Goal: Find specific page/section: Find specific page/section

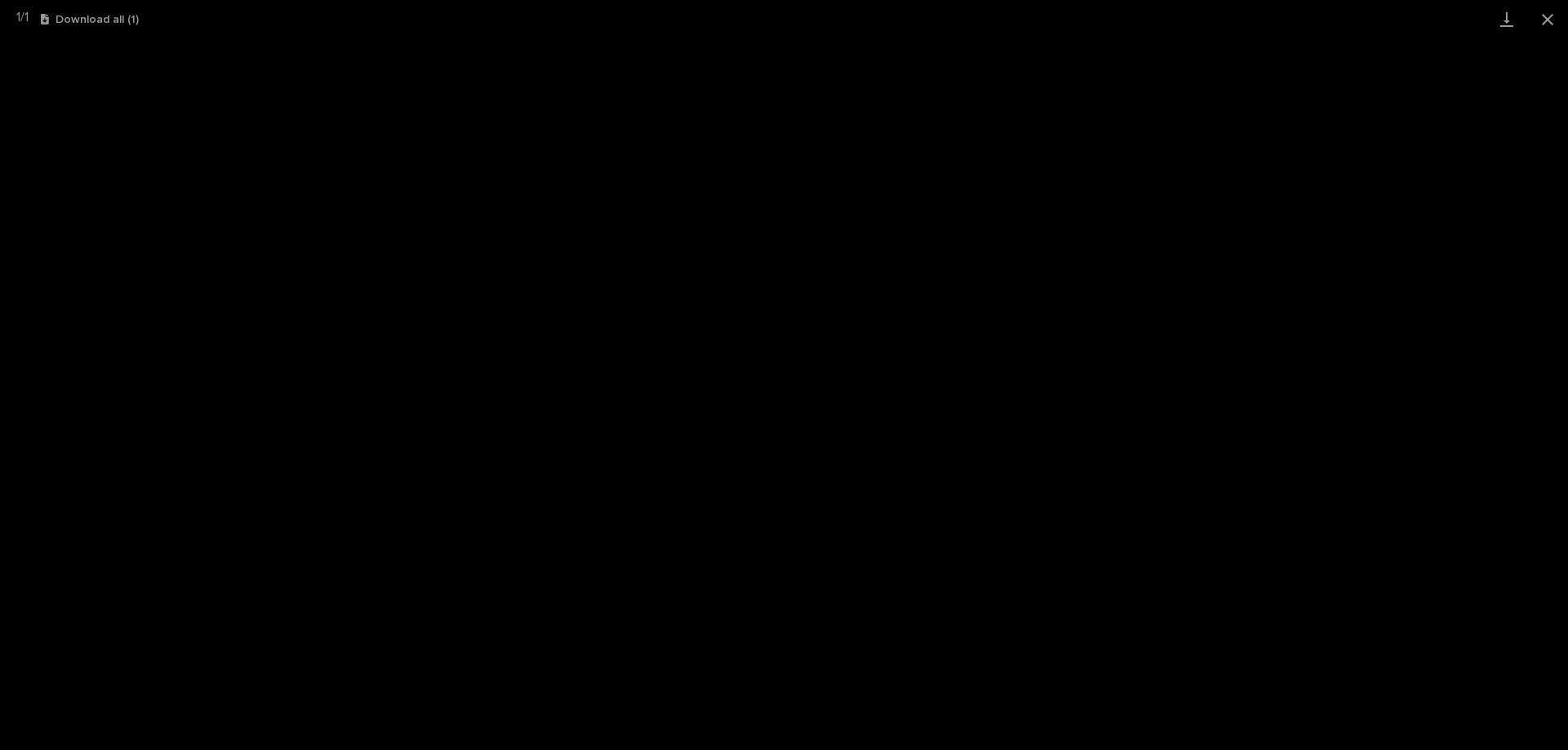
scroll to position [41, 0]
click at [1554, 24] on button "Close gallery" at bounding box center [1547, 19] width 41 height 39
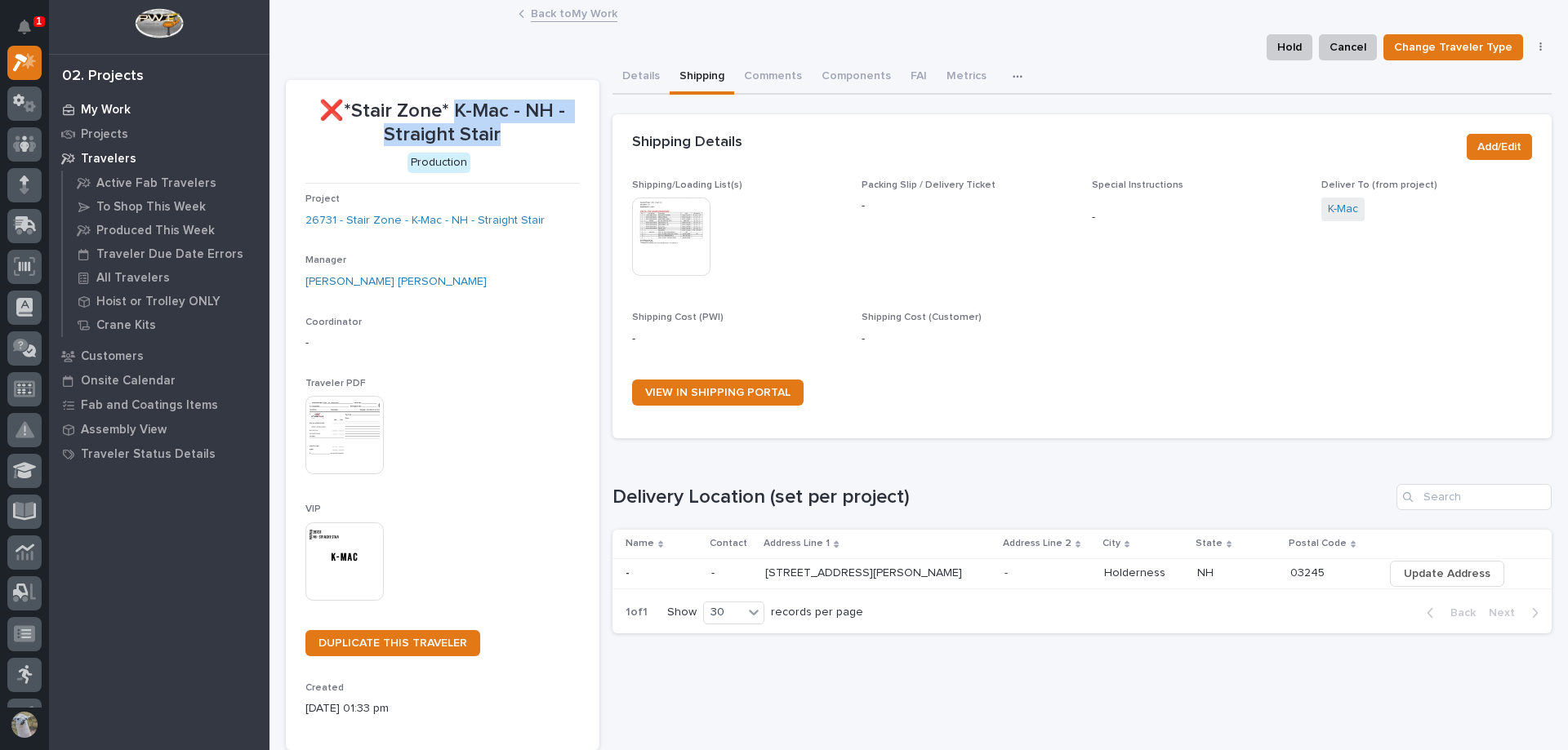
click at [114, 112] on p "My Work" at bounding box center [106, 110] width 49 height 15
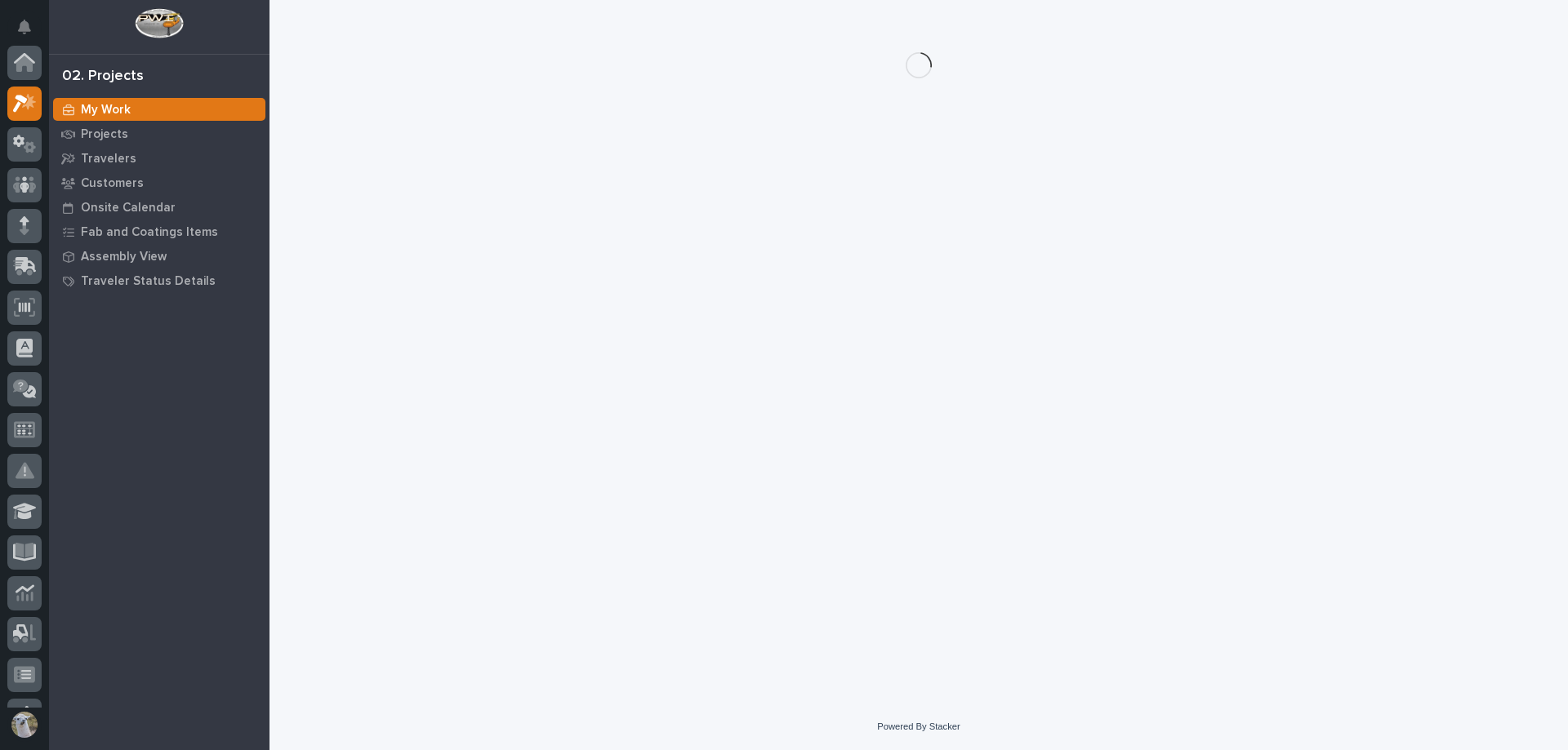
scroll to position [41, 0]
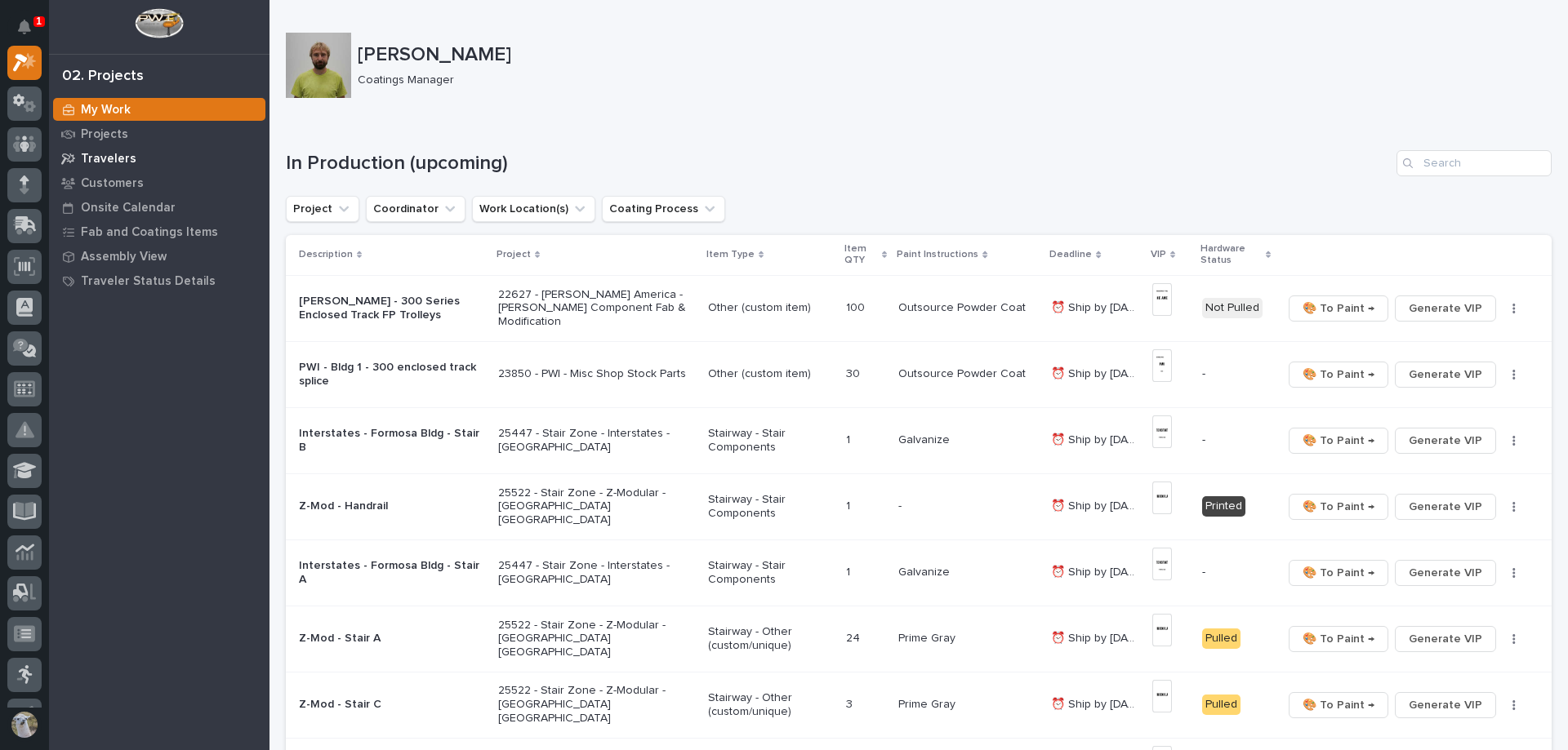
click at [143, 152] on div "Travelers" at bounding box center [158, 157] width 212 height 23
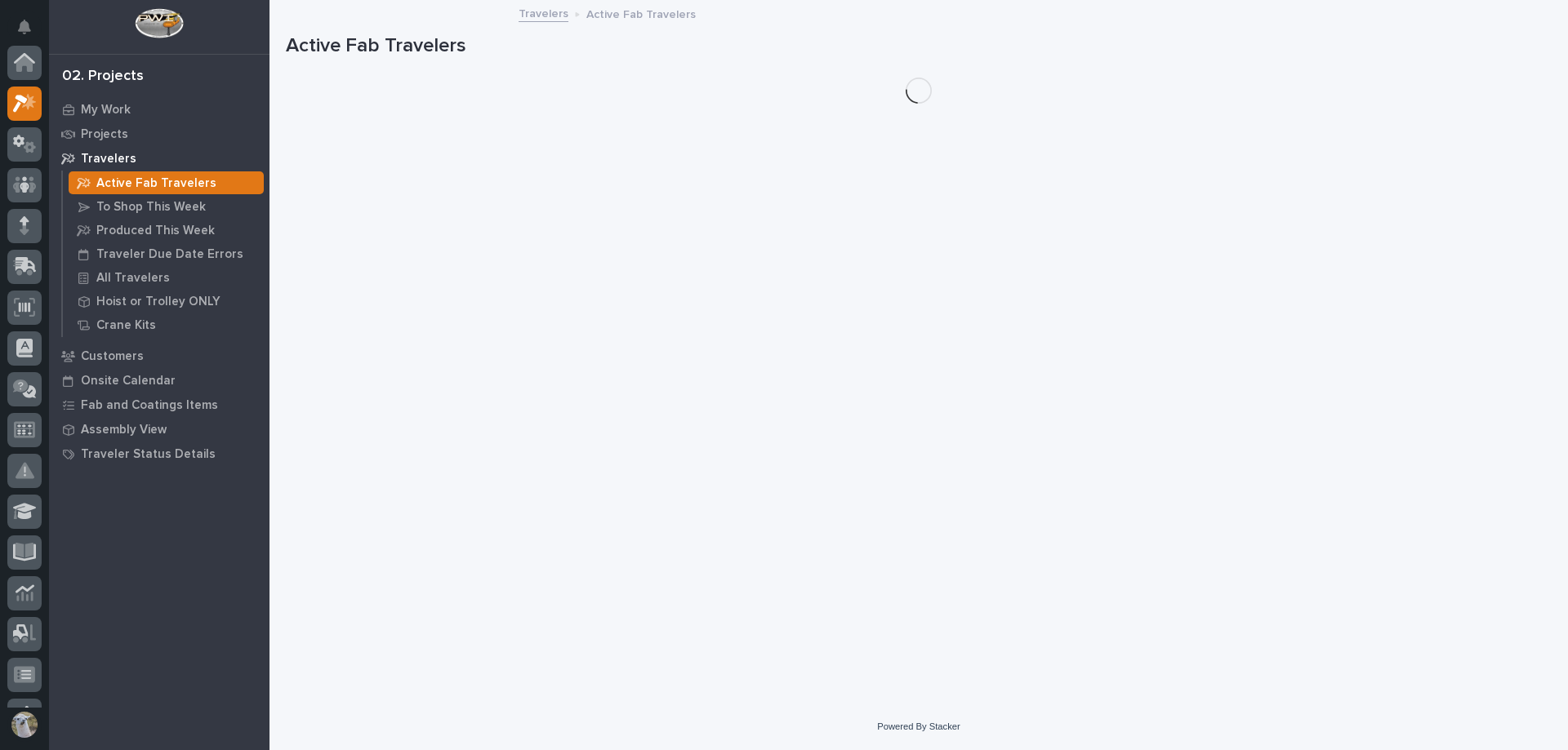
scroll to position [41, 0]
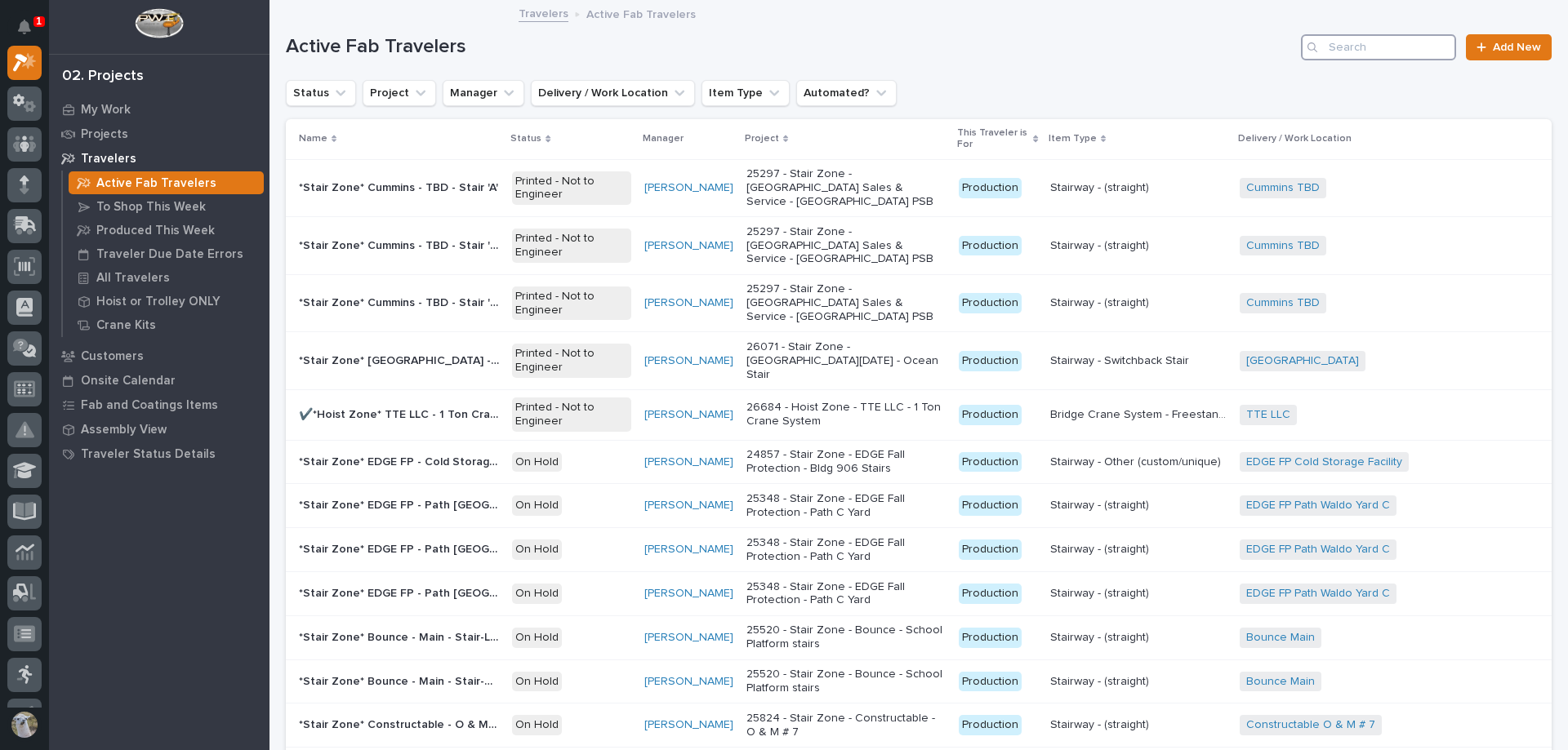
click at [1380, 49] on input "Search" at bounding box center [1378, 47] width 155 height 26
type input "441"
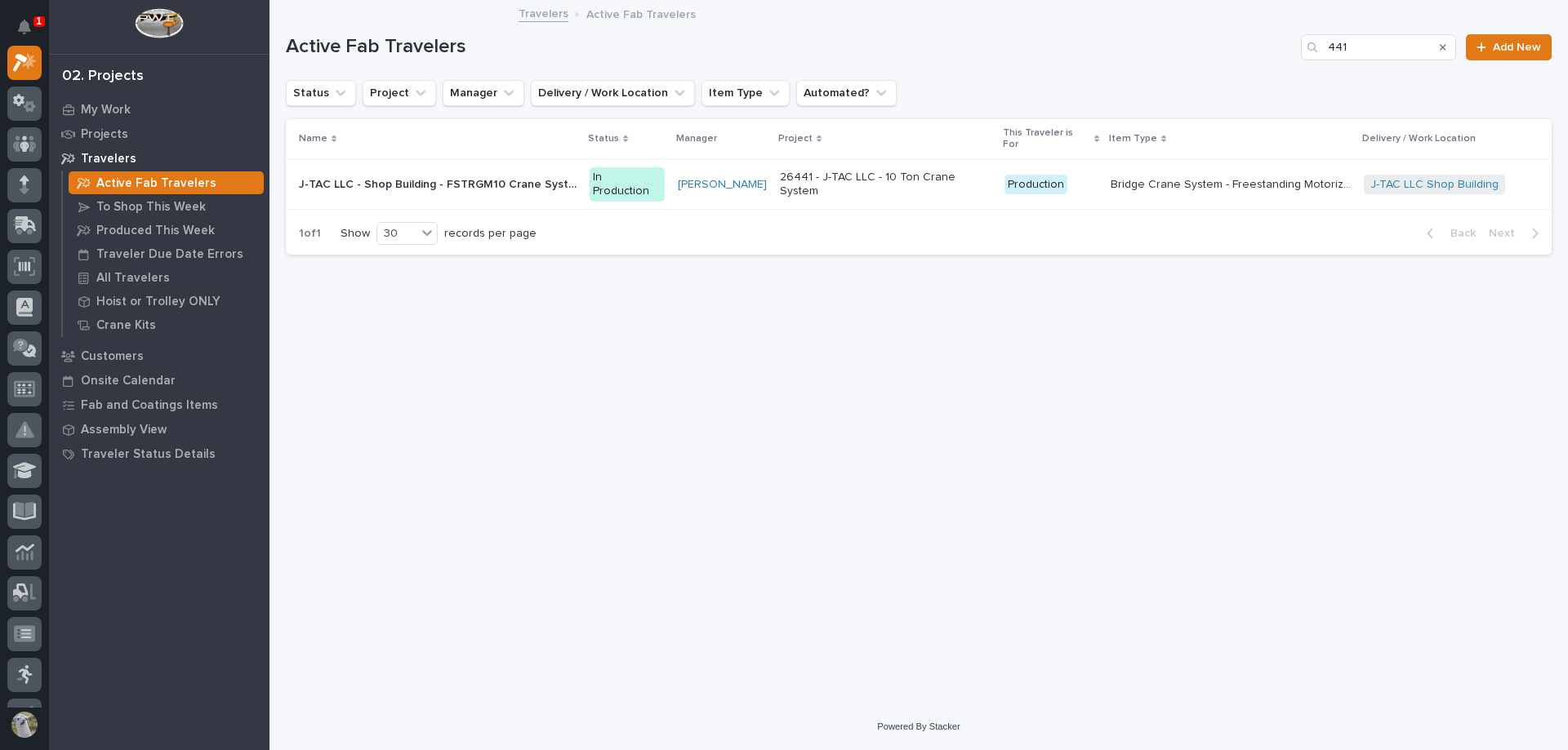
click at [437, 175] on div "J-TAC LLC - Shop Building - FSTRGM10 Crane System J-TAC LLC - Shop Building - F…" at bounding box center [437, 185] width 277 height 27
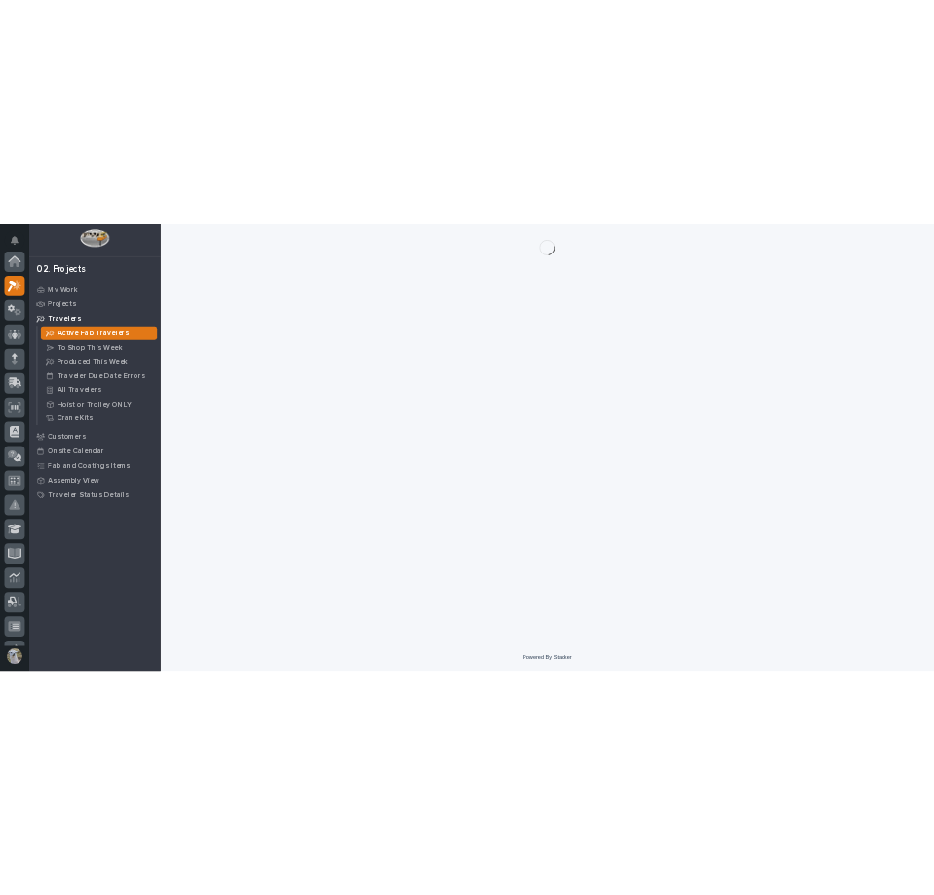
scroll to position [49, 0]
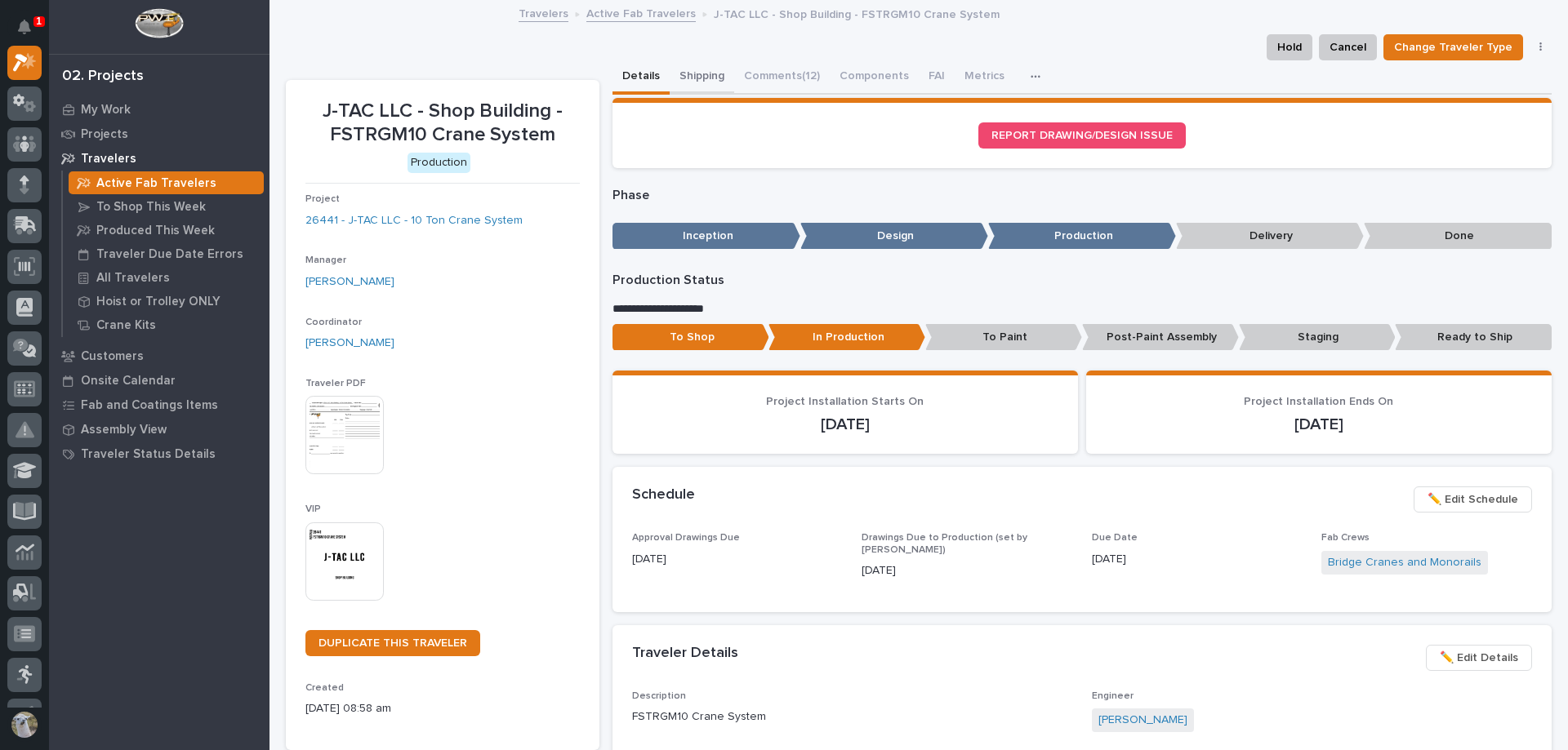
click at [690, 80] on button "Shipping" at bounding box center [701, 77] width 64 height 34
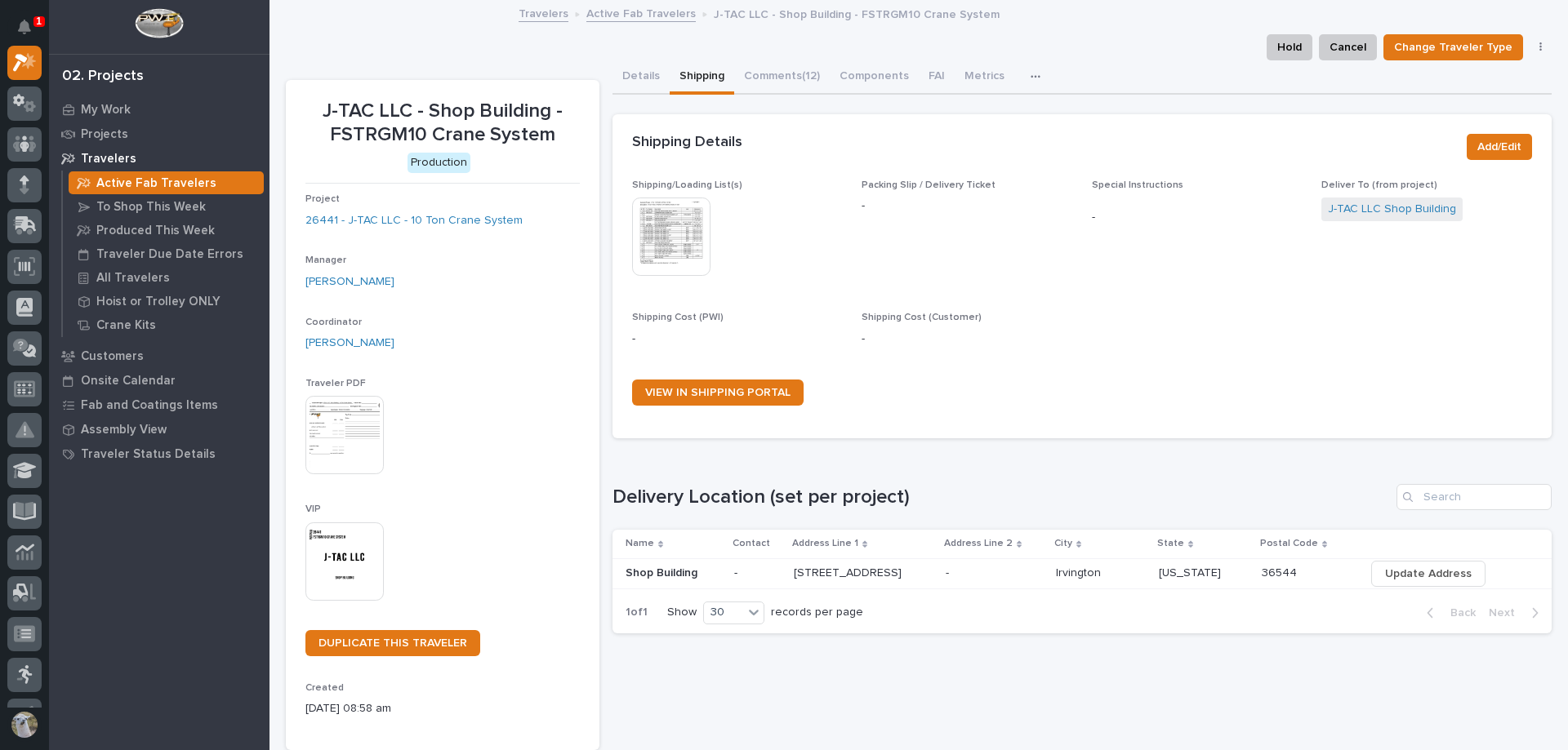
click at [672, 225] on img at bounding box center [672, 237] width 79 height 79
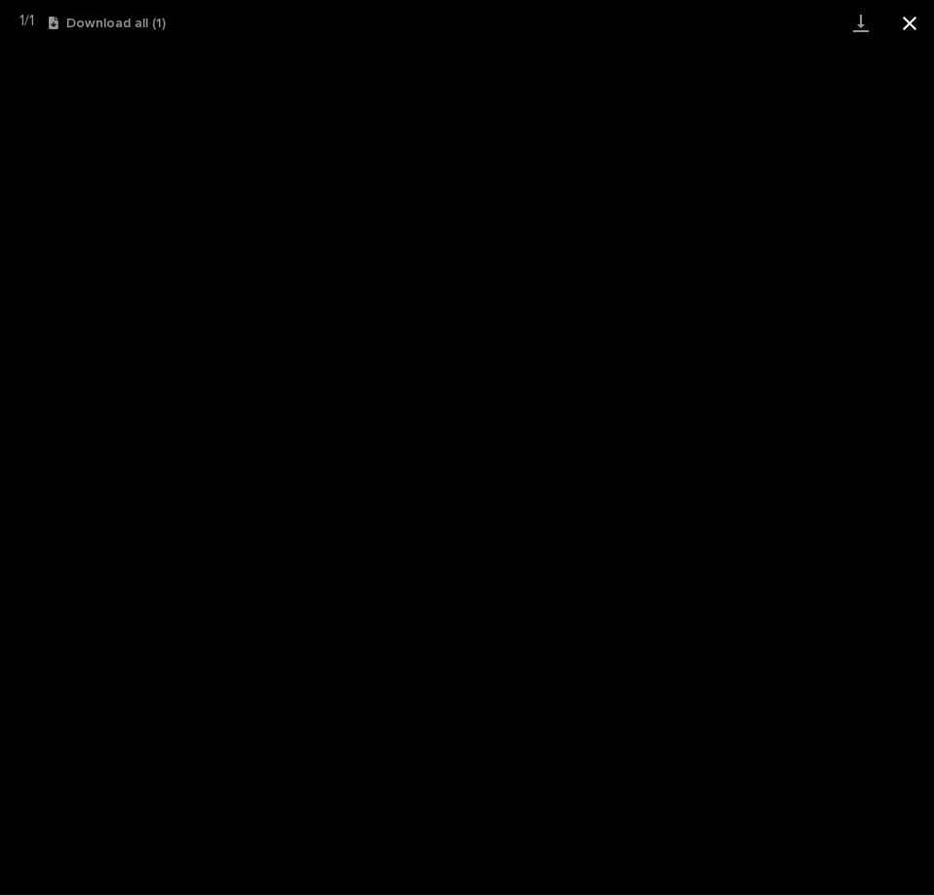
click at [910, 17] on button "Close gallery" at bounding box center [909, 23] width 49 height 46
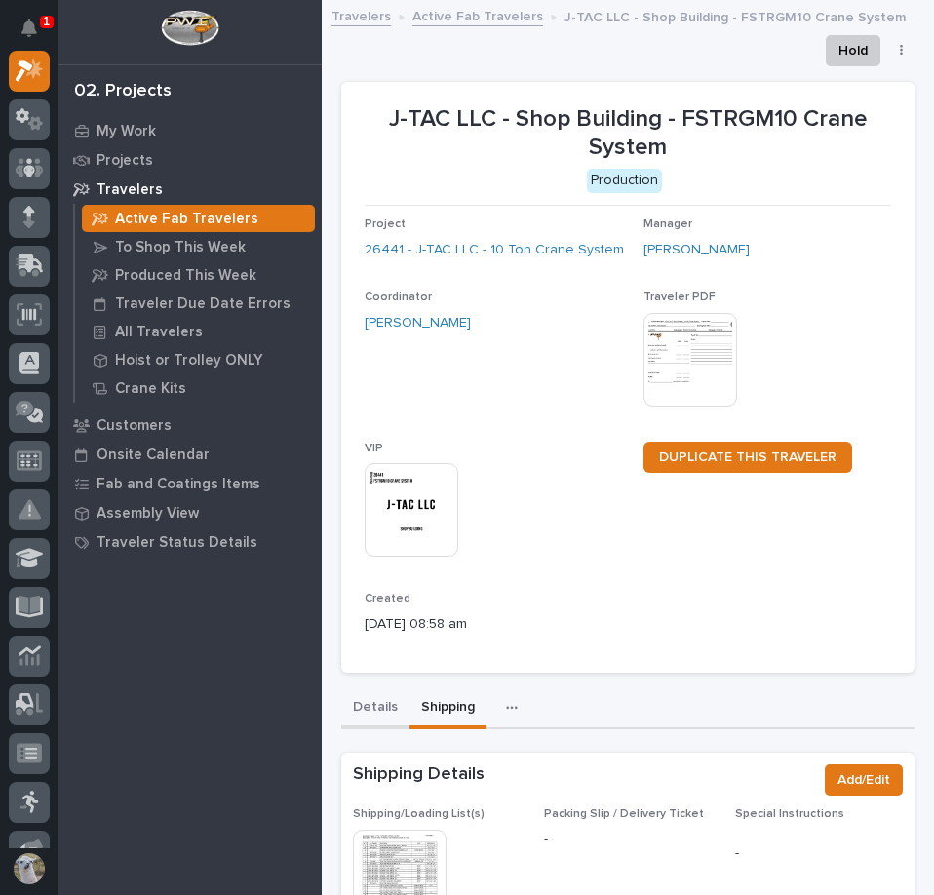
click at [377, 711] on button "Details" at bounding box center [375, 708] width 68 height 41
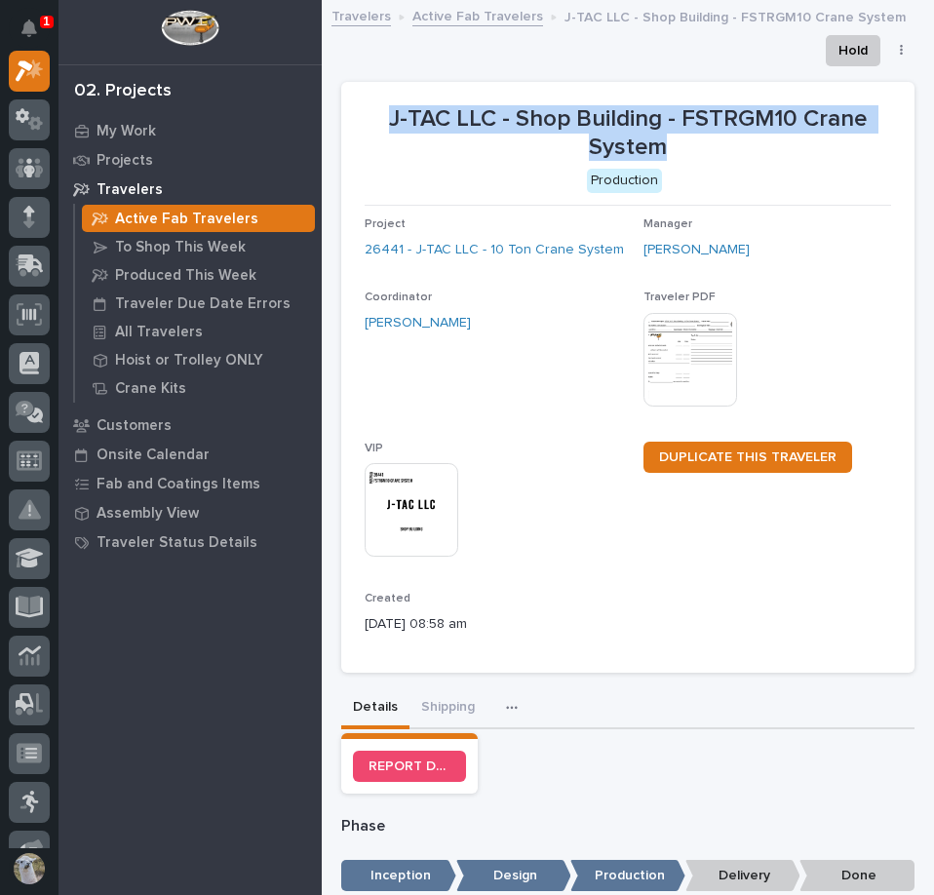
drag, startPoint x: 372, startPoint y: 105, endPoint x: 697, endPoint y: 144, distance: 327.0
click at [697, 144] on p "J-TAC LLC - Shop Building - FSTRGM10 Crane System" at bounding box center [628, 133] width 526 height 57
copy p "J-TAC LLC - Shop Building - FSTRGM10 Crane System"
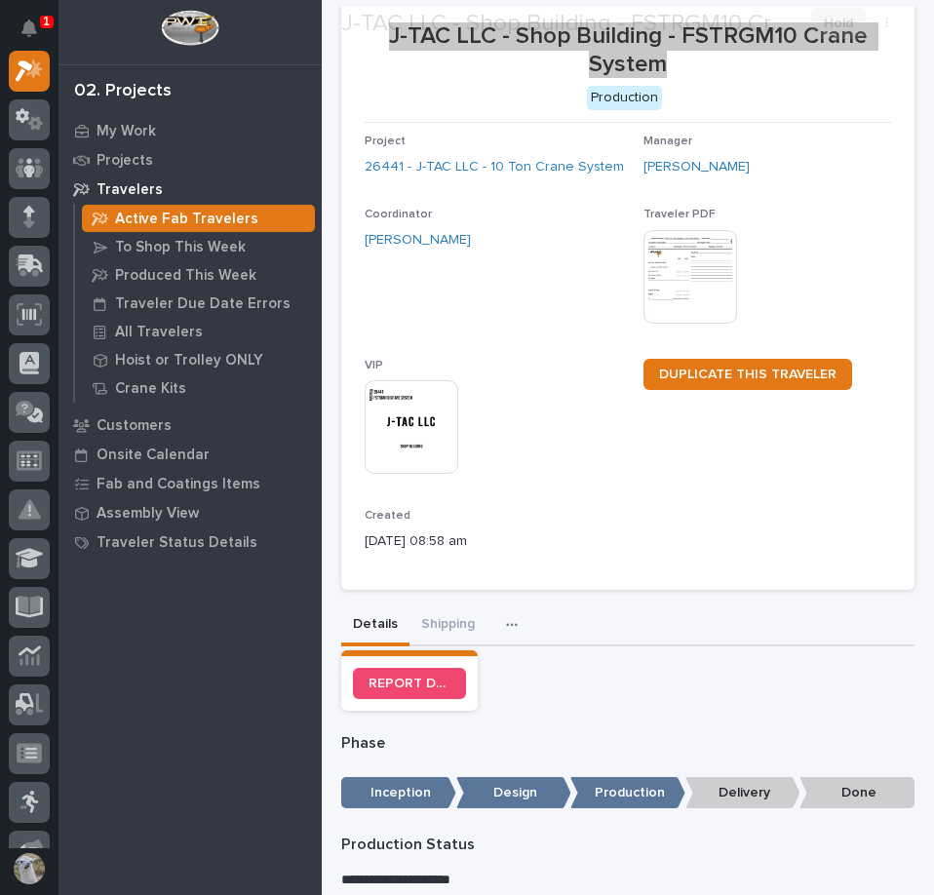
scroll to position [195, 0]
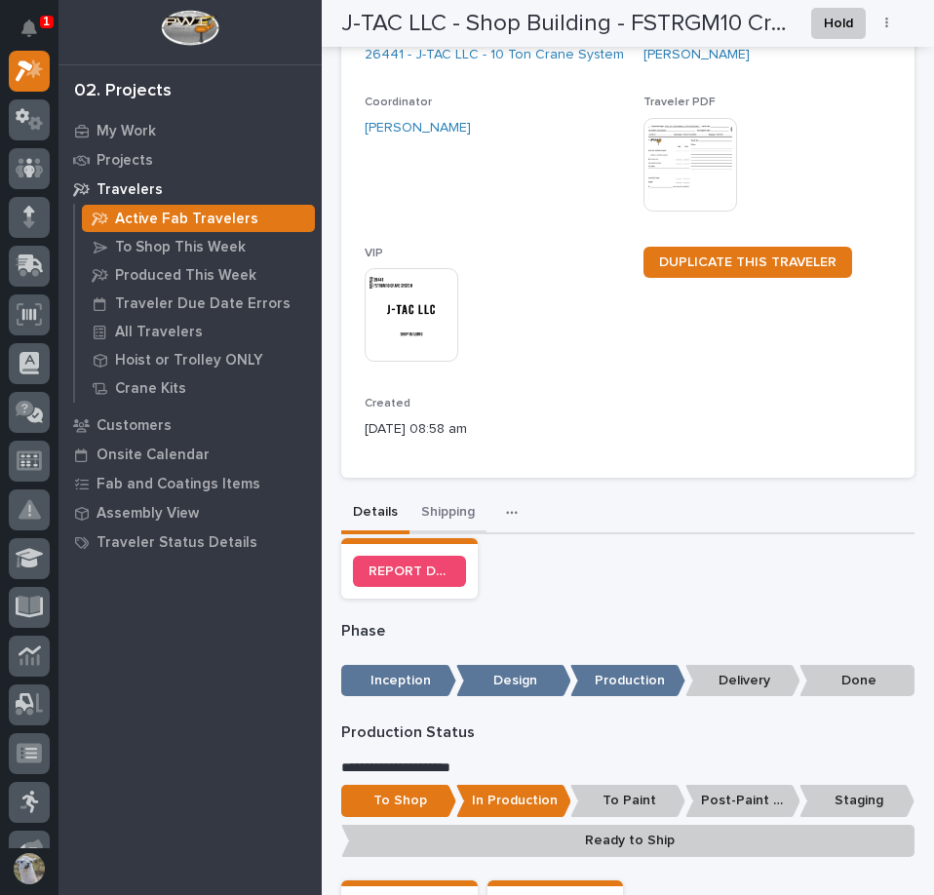
click at [462, 502] on button "Shipping" at bounding box center [447, 513] width 77 height 41
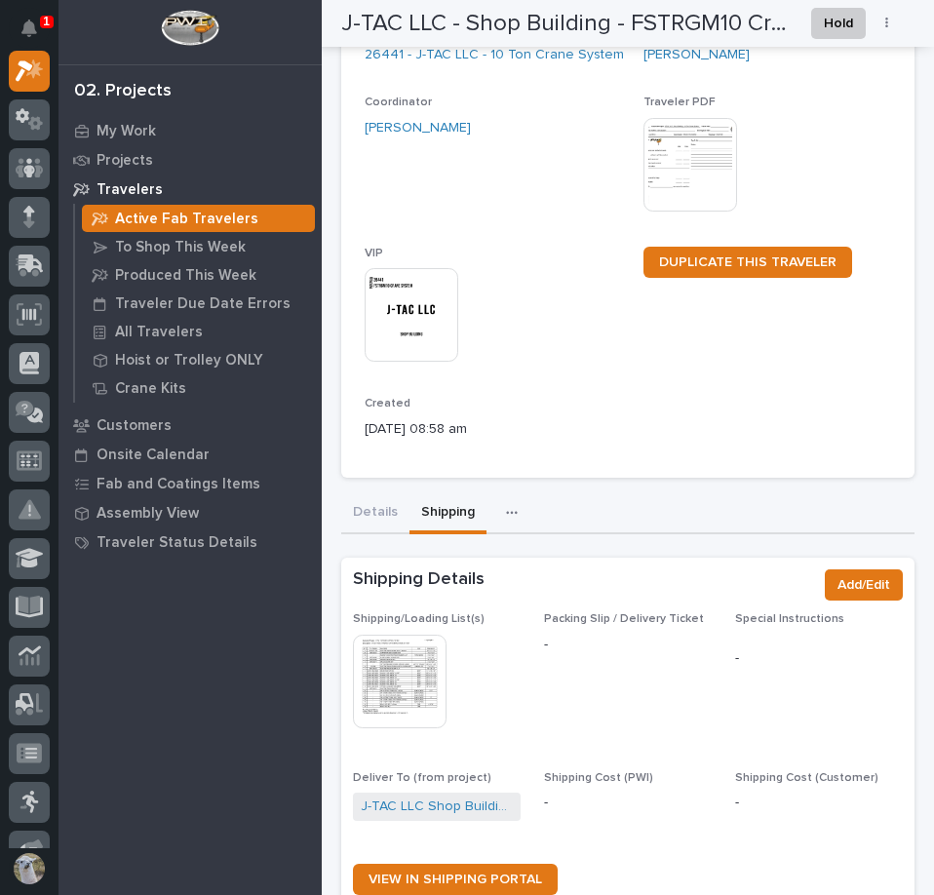
click at [395, 699] on img at bounding box center [400, 682] width 94 height 94
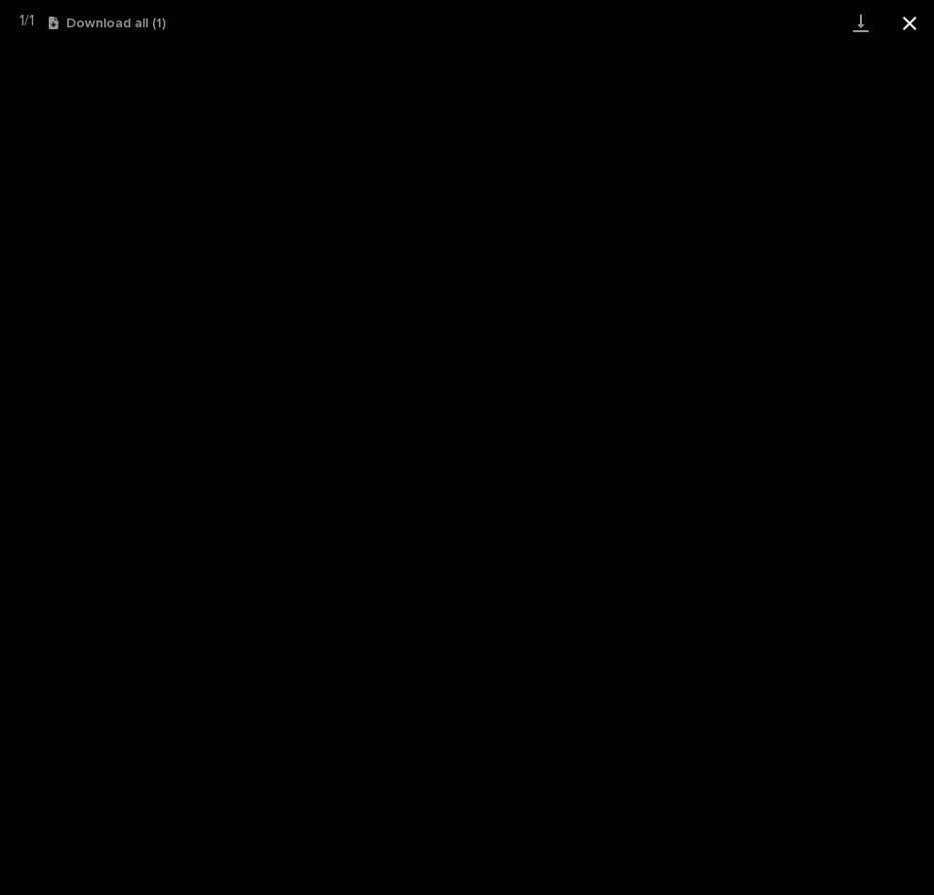
click at [908, 30] on button "Close gallery" at bounding box center [909, 23] width 49 height 46
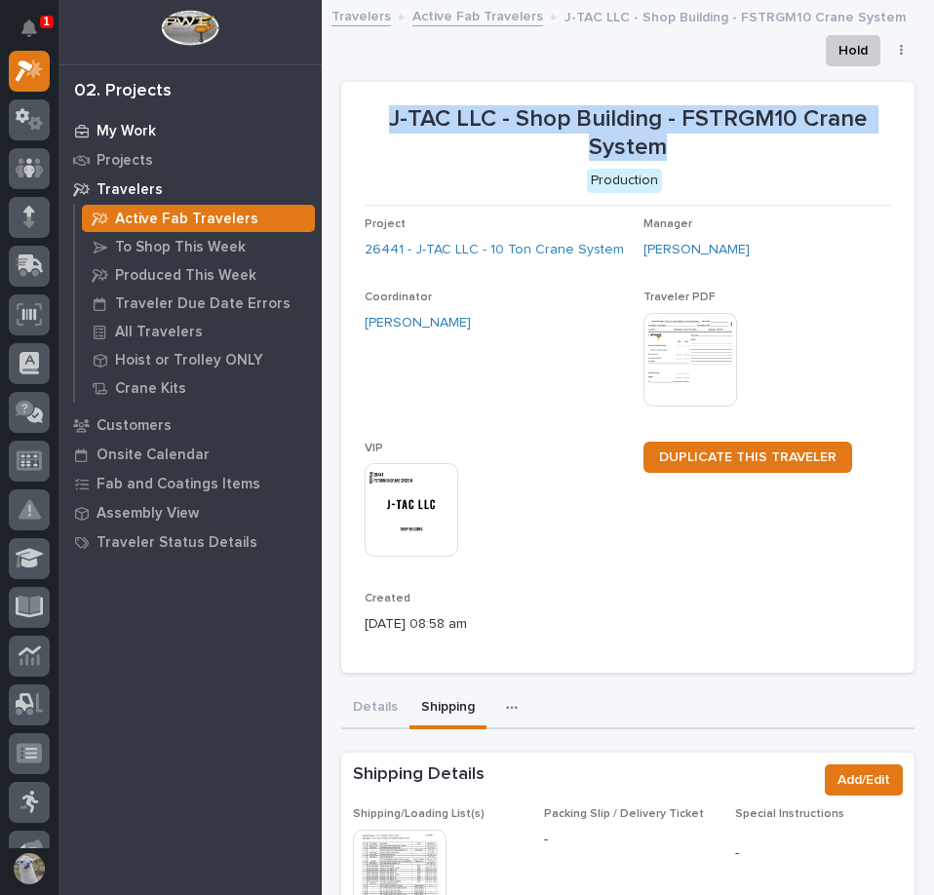
click at [125, 132] on p "My Work" at bounding box center [126, 132] width 59 height 18
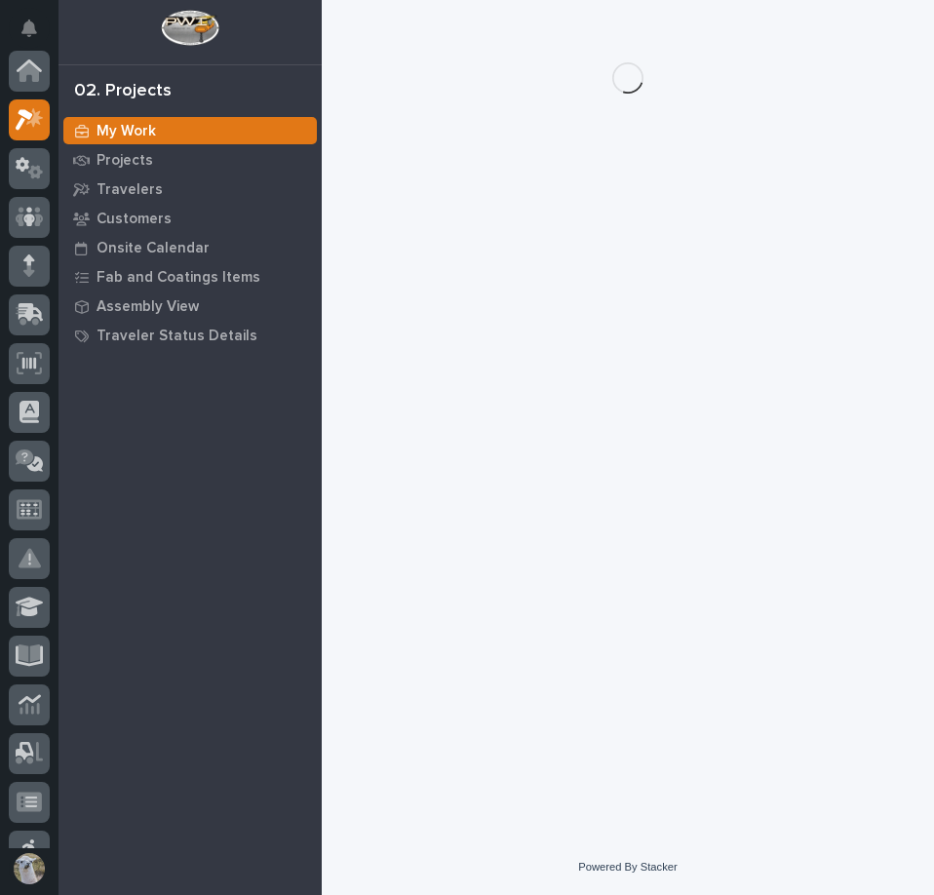
scroll to position [49, 0]
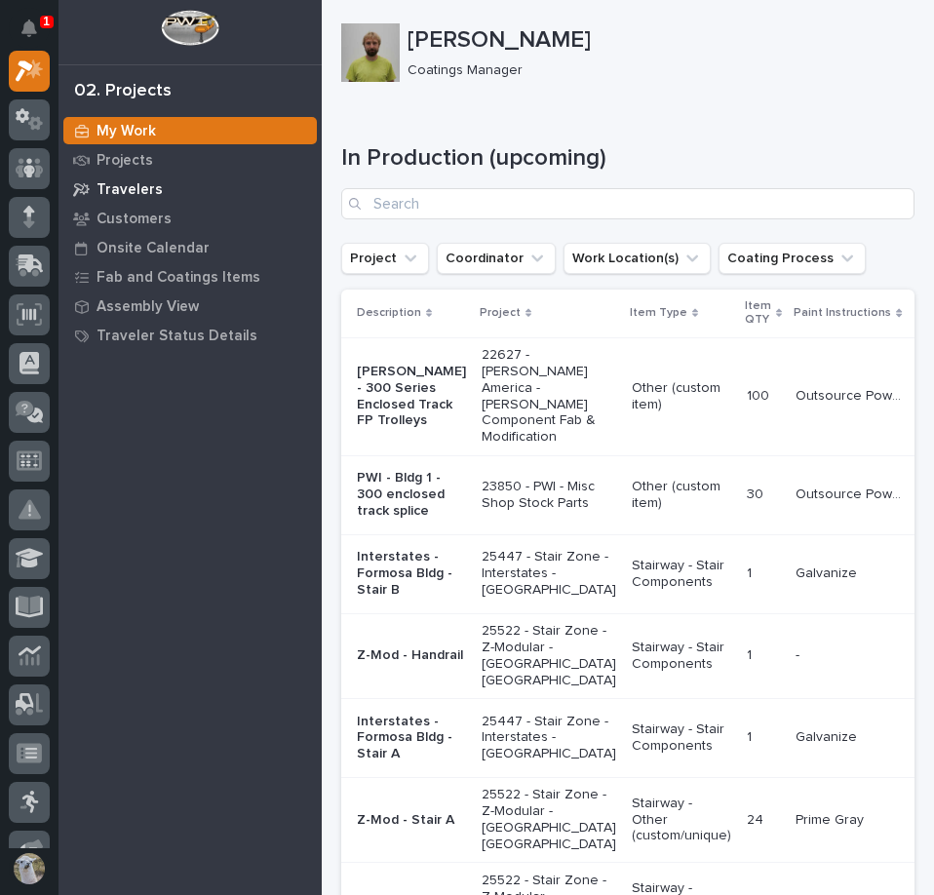
click at [117, 182] on p "Travelers" at bounding box center [130, 190] width 66 height 18
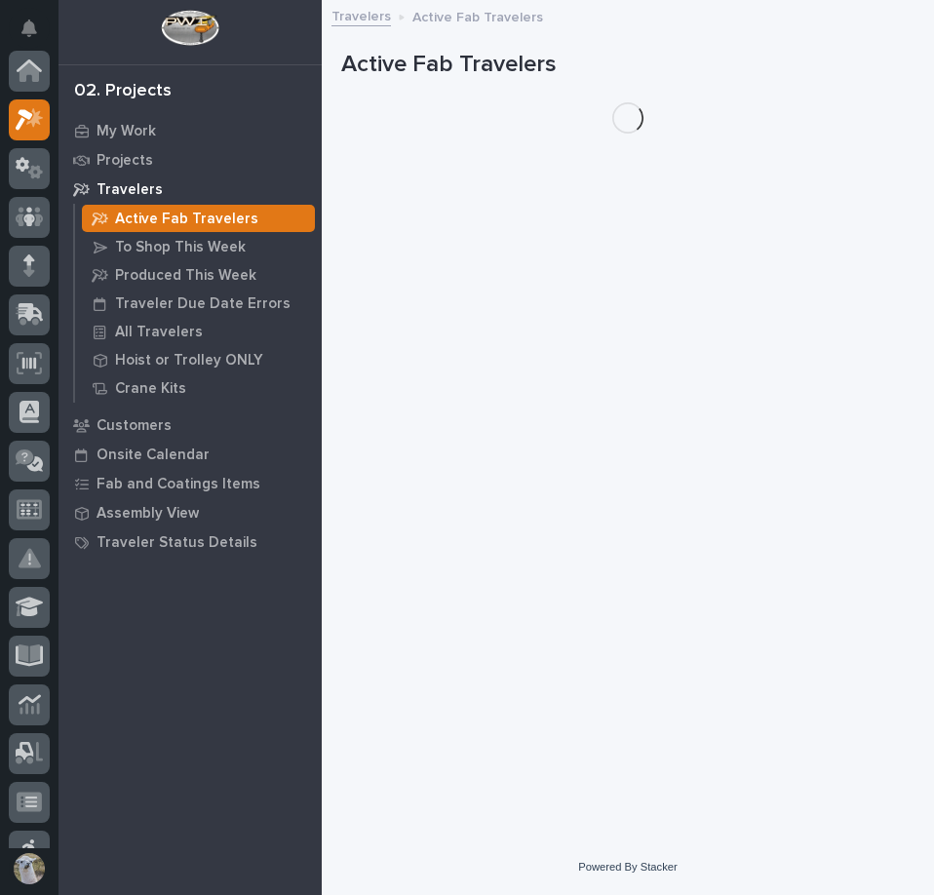
scroll to position [49, 0]
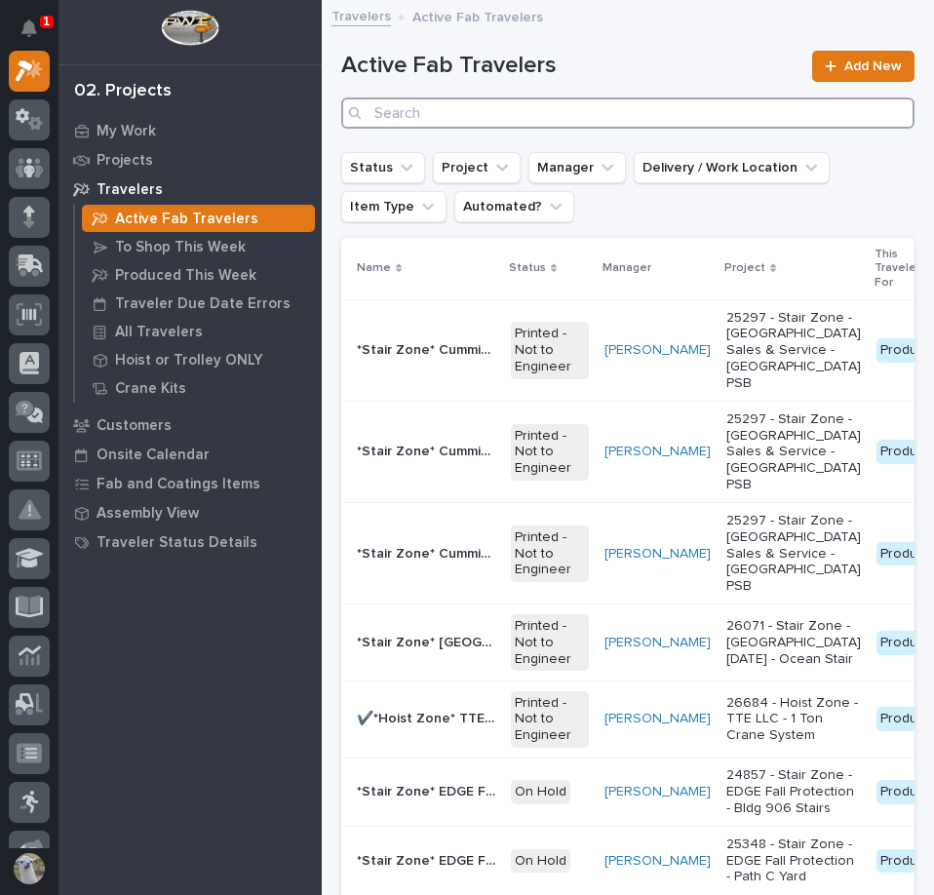
click at [488, 110] on input "Search" at bounding box center [627, 112] width 573 height 31
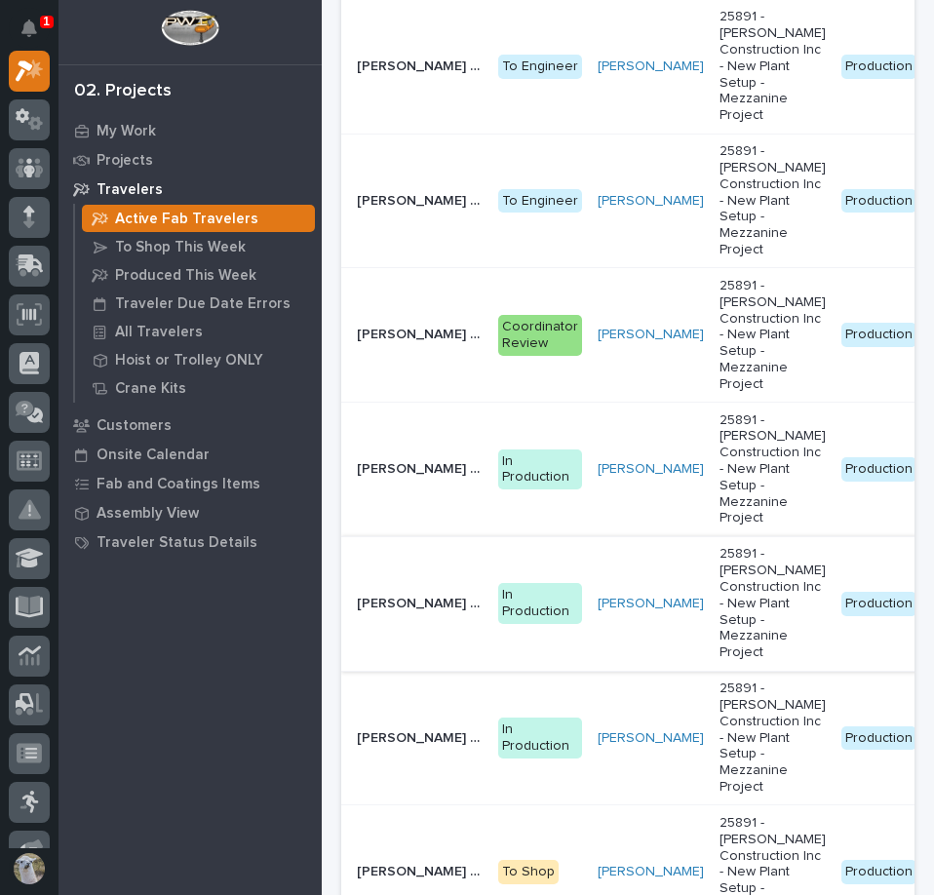
scroll to position [1010, 0]
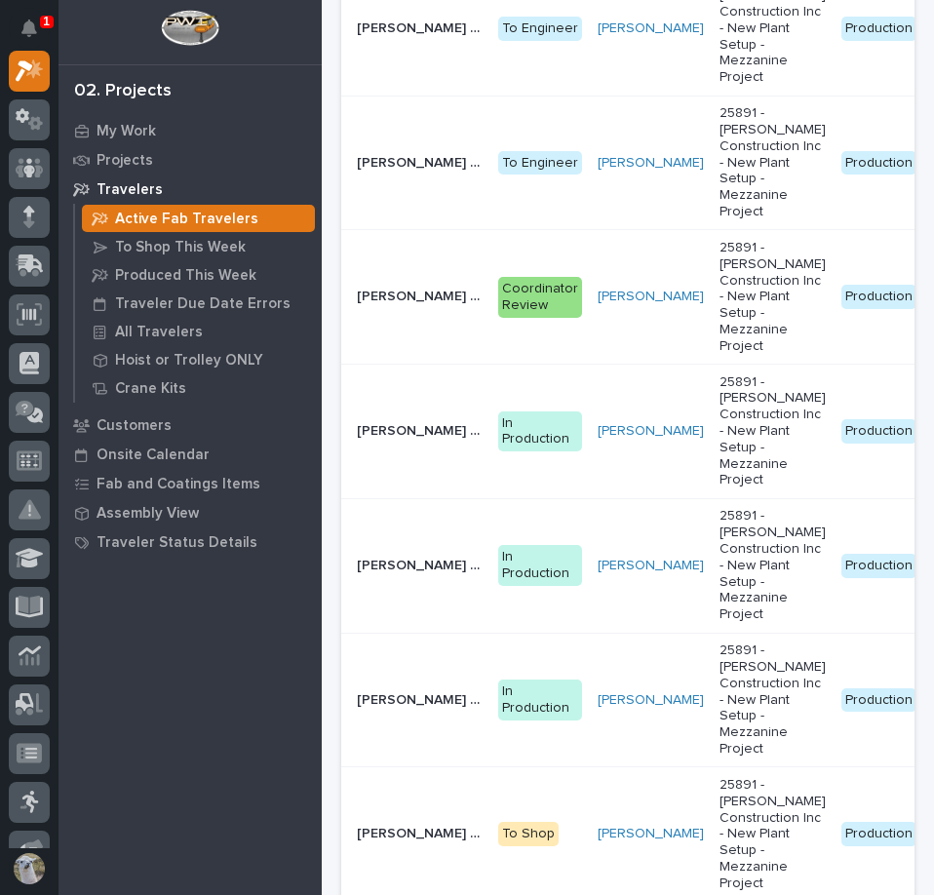
type input "891"
